Goal: Information Seeking & Learning: Learn about a topic

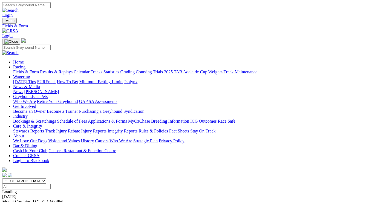
click at [55, 70] on link "Results & Replays" at bounding box center [56, 72] width 33 height 5
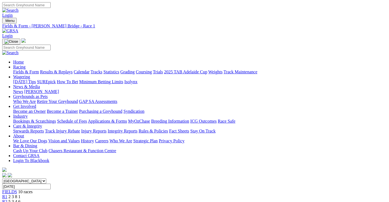
click at [21, 199] on span "5 3 4 6" at bounding box center [14, 201] width 12 height 5
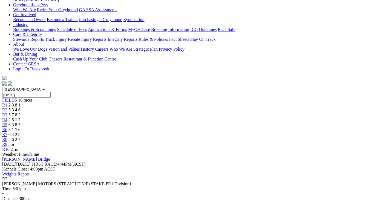
scroll to position [55, 0]
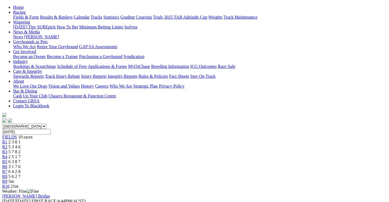
click at [21, 149] on span "5 7 8 2" at bounding box center [14, 151] width 12 height 5
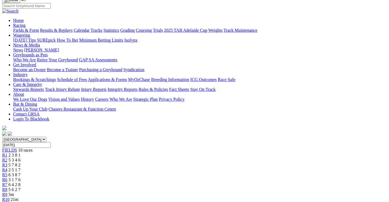
scroll to position [27, 0]
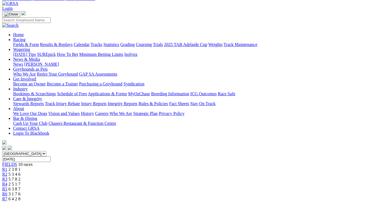
click at [21, 182] on span "2 5 1 7" at bounding box center [14, 184] width 12 height 5
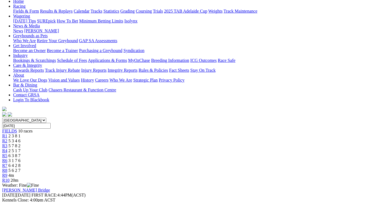
scroll to position [55, 0]
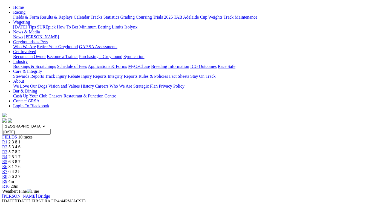
click at [21, 159] on span "6 3 8 7" at bounding box center [14, 161] width 12 height 5
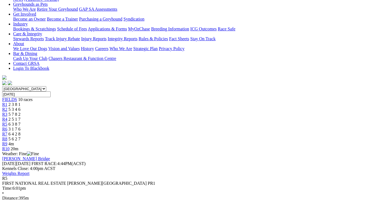
scroll to position [109, 0]
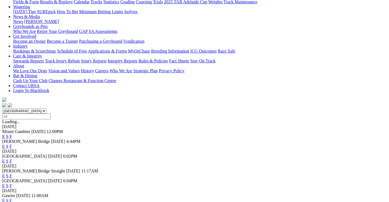
scroll to position [55, 0]
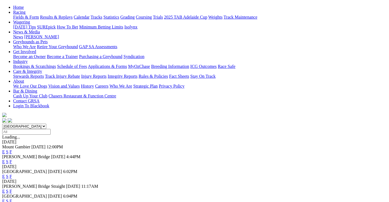
click at [12, 174] on link "F" at bounding box center [11, 176] width 2 height 5
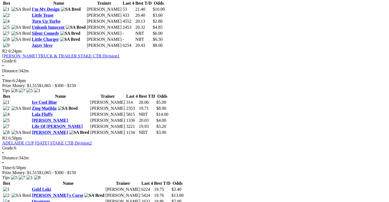
scroll to position [328, 0]
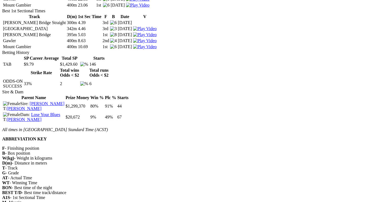
scroll to position [1341, 0]
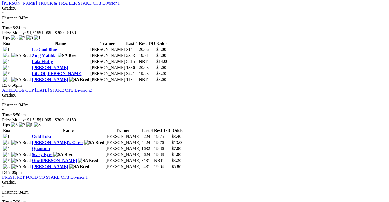
scroll to position [383, 0]
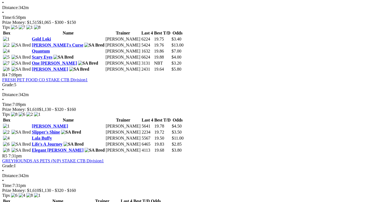
scroll to position [465, 0]
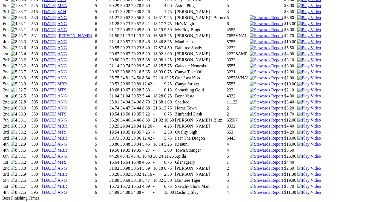
scroll to position [547, 0]
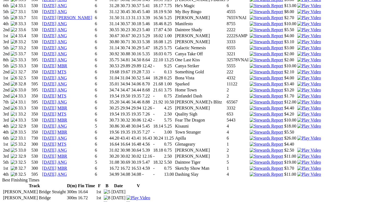
click at [297, 154] on img at bounding box center [309, 156] width 24 height 5
